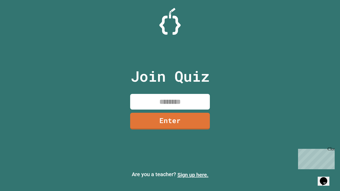
click at [193, 175] on link "Sign up here." at bounding box center [193, 175] width 31 height 6
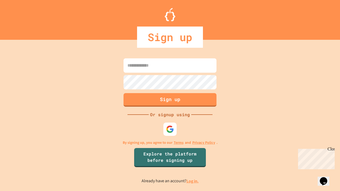
click at [193, 181] on link "Log in." at bounding box center [193, 182] width 12 height 6
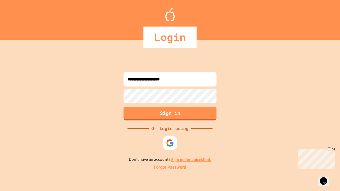
type input "**********"
